Goal: Find specific page/section: Find specific page/section

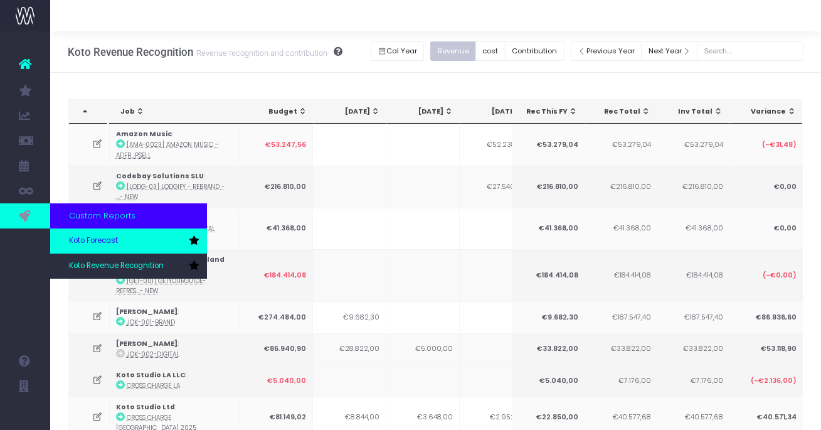
click at [77, 235] on span "Koto Forecast" at bounding box center [93, 240] width 49 height 11
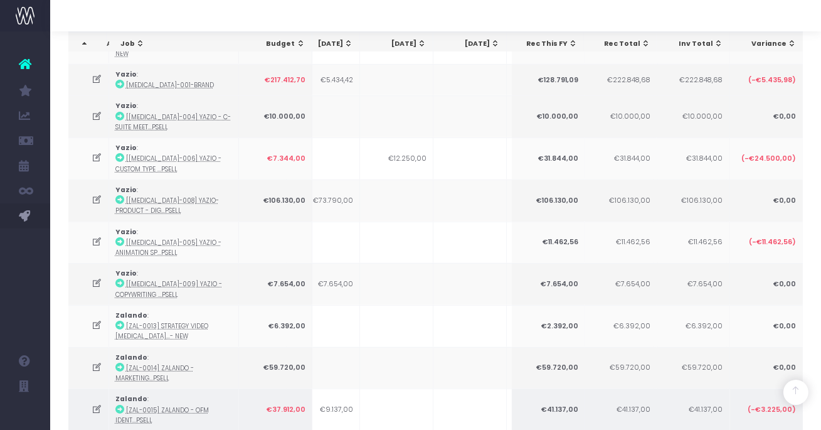
scroll to position [0, 331]
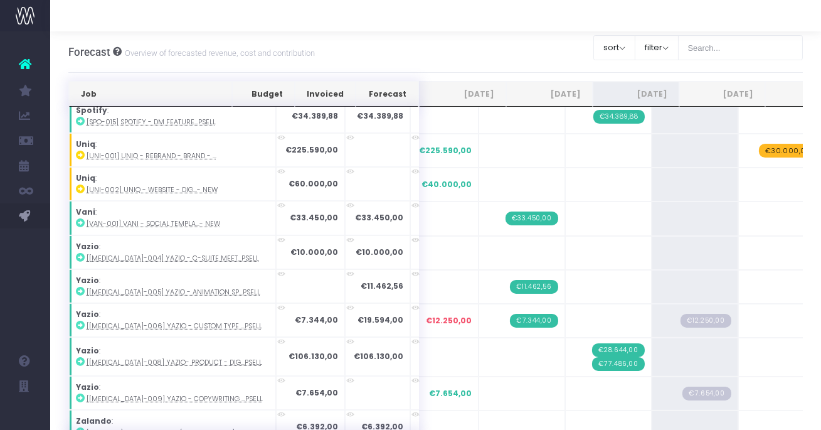
scroll to position [1000, 0]
